Goal: Book appointment/travel/reservation

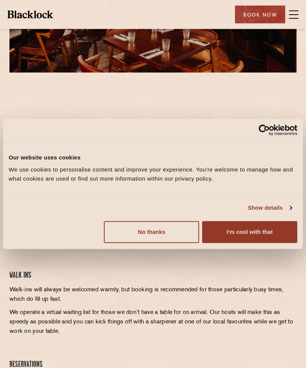
scroll to position [109, 0]
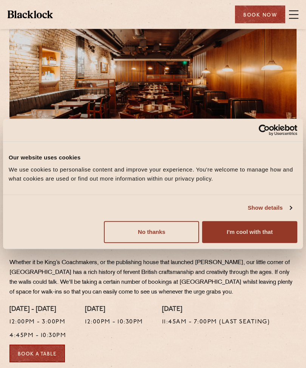
click at [163, 243] on button "No thanks" at bounding box center [151, 232] width 95 height 22
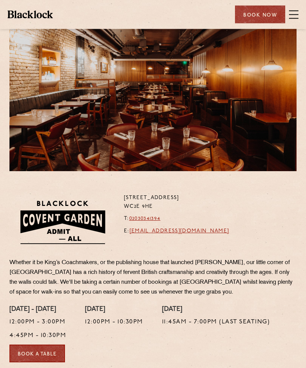
scroll to position [10, 0]
click at [46, 344] on link "Book a Table" at bounding box center [36, 353] width 55 height 18
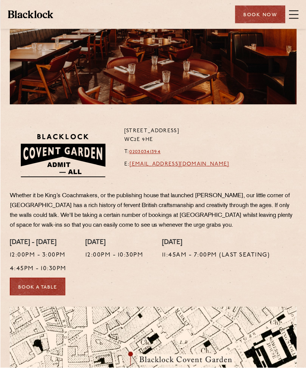
scroll to position [0, 0]
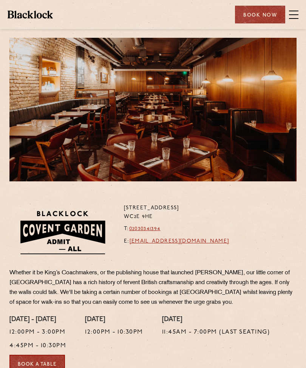
click at [284, 9] on div "Book Now" at bounding box center [260, 15] width 50 height 18
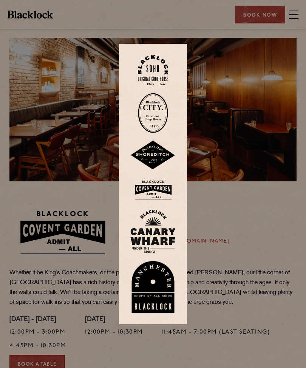
click at [257, 72] on div at bounding box center [153, 184] width 306 height 368
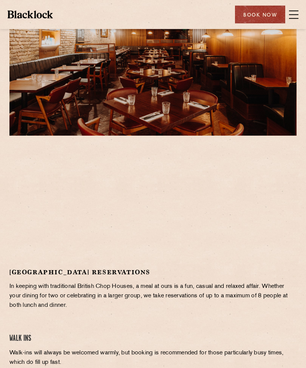
scroll to position [46, 0]
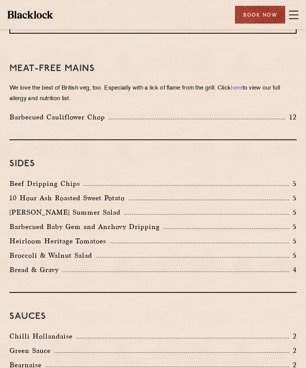
scroll to position [1207, 0]
